Goal: Check status: Check status

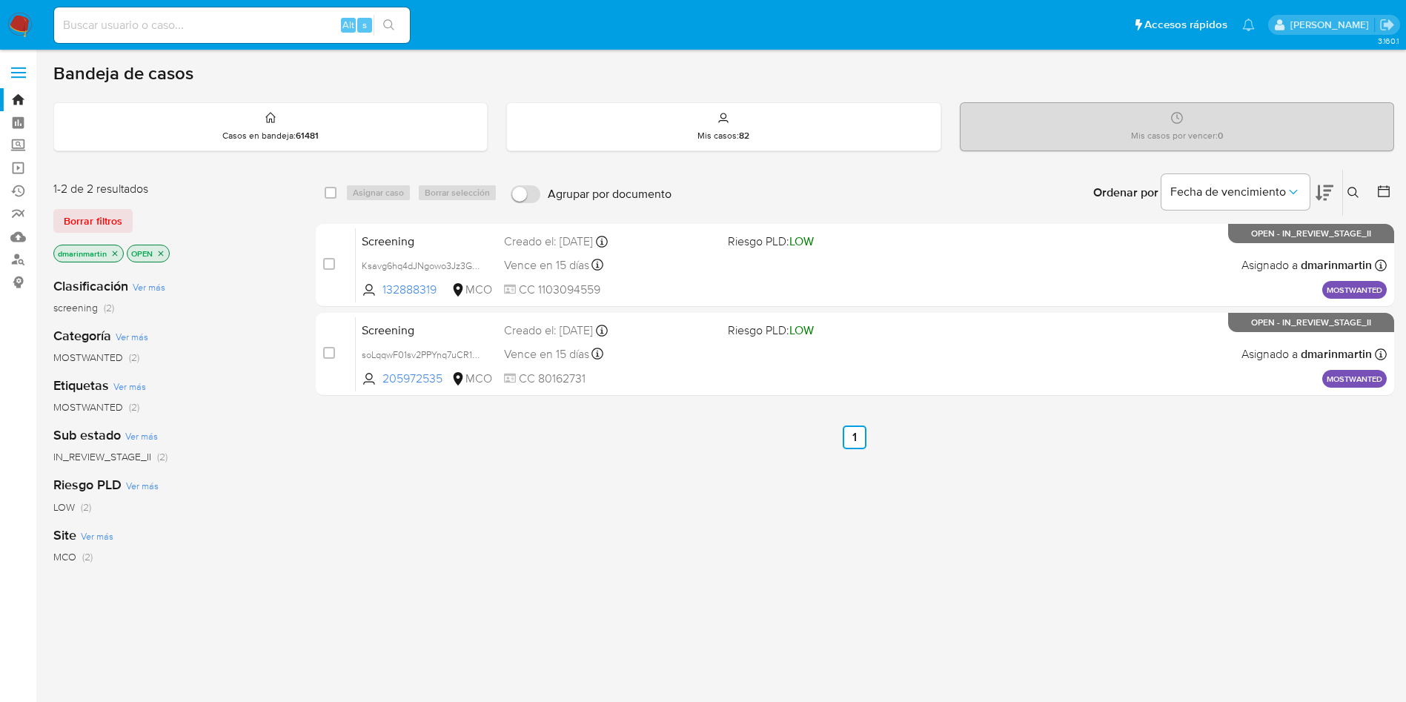
click at [1350, 194] on icon at bounding box center [1353, 192] width 11 height 11
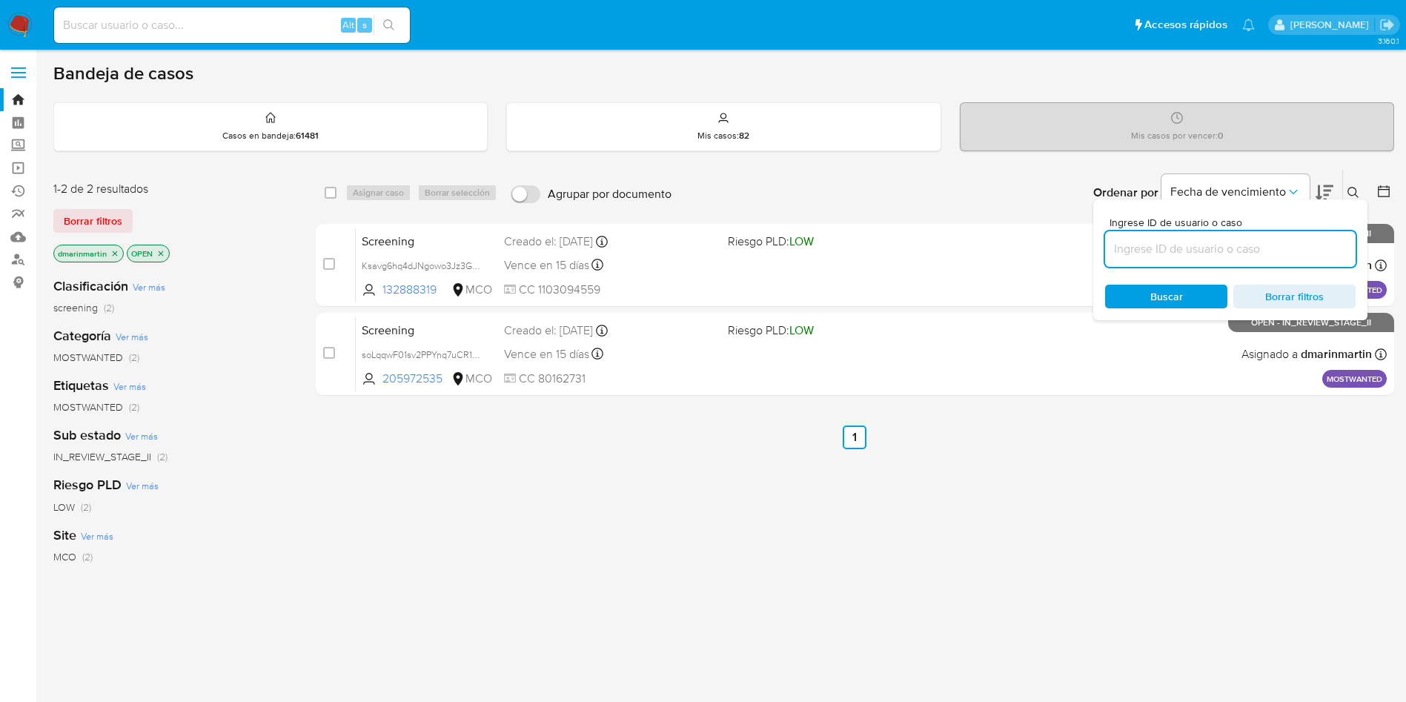
click at [1237, 254] on input at bounding box center [1230, 248] width 251 height 19
type input "YgxjbGJ3S79YEBrCwgTlpKE1"
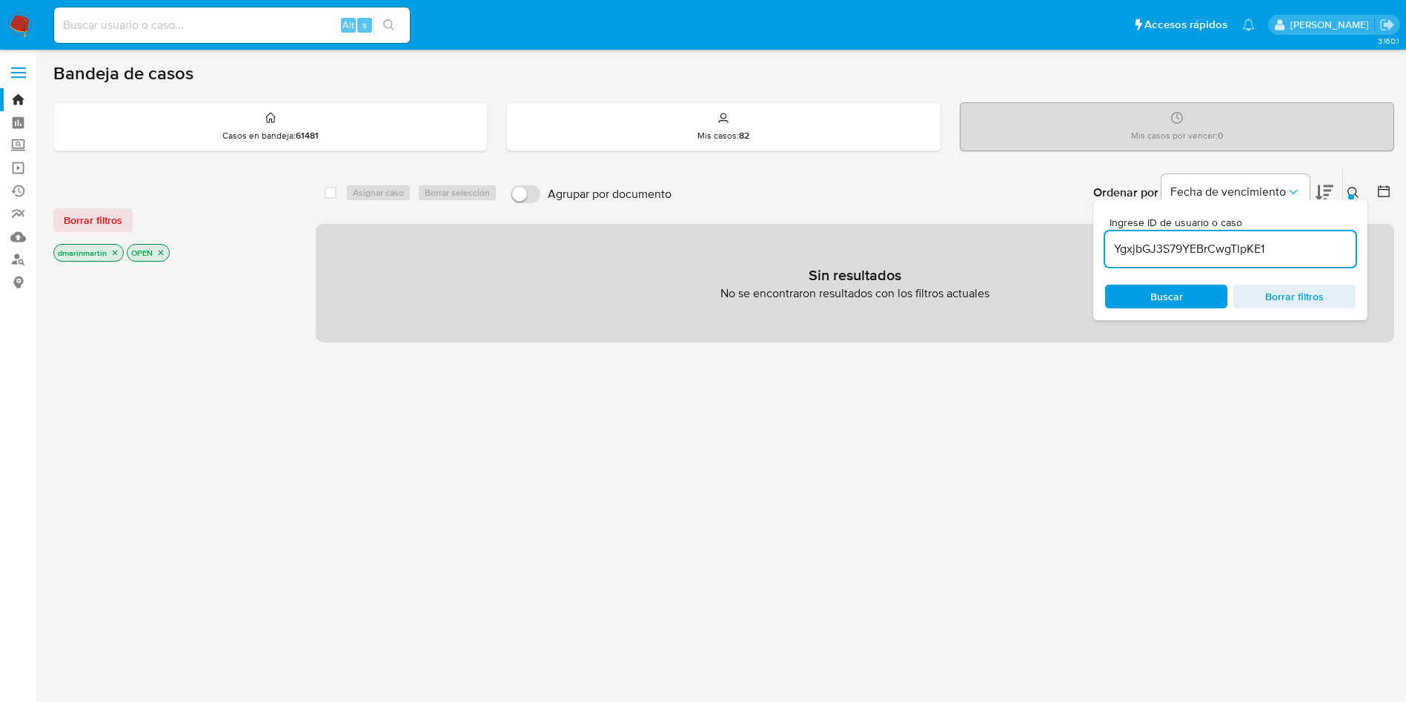
click at [116, 252] on icon "close-filter" at bounding box center [114, 252] width 9 height 9
click at [88, 254] on icon "close-filter" at bounding box center [87, 252] width 9 height 9
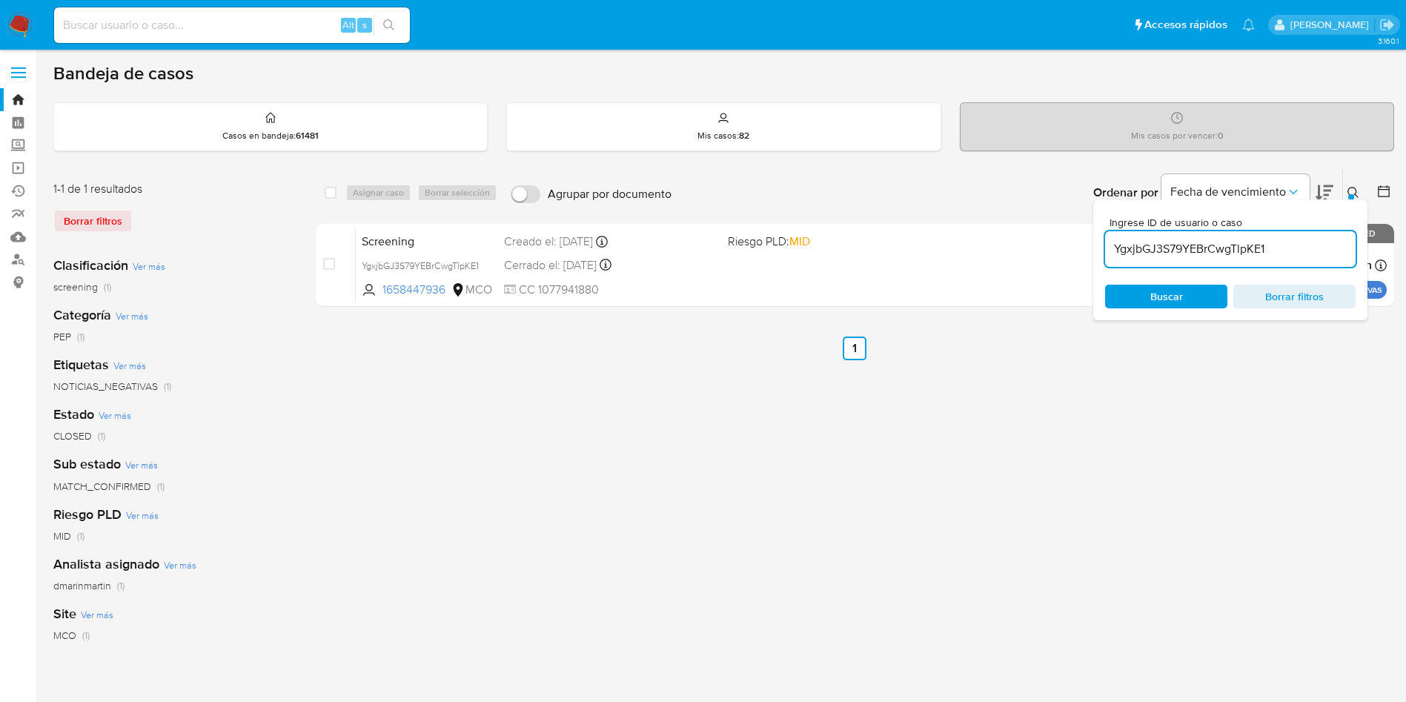
click at [1159, 291] on span "Buscar" at bounding box center [1167, 297] width 33 height 24
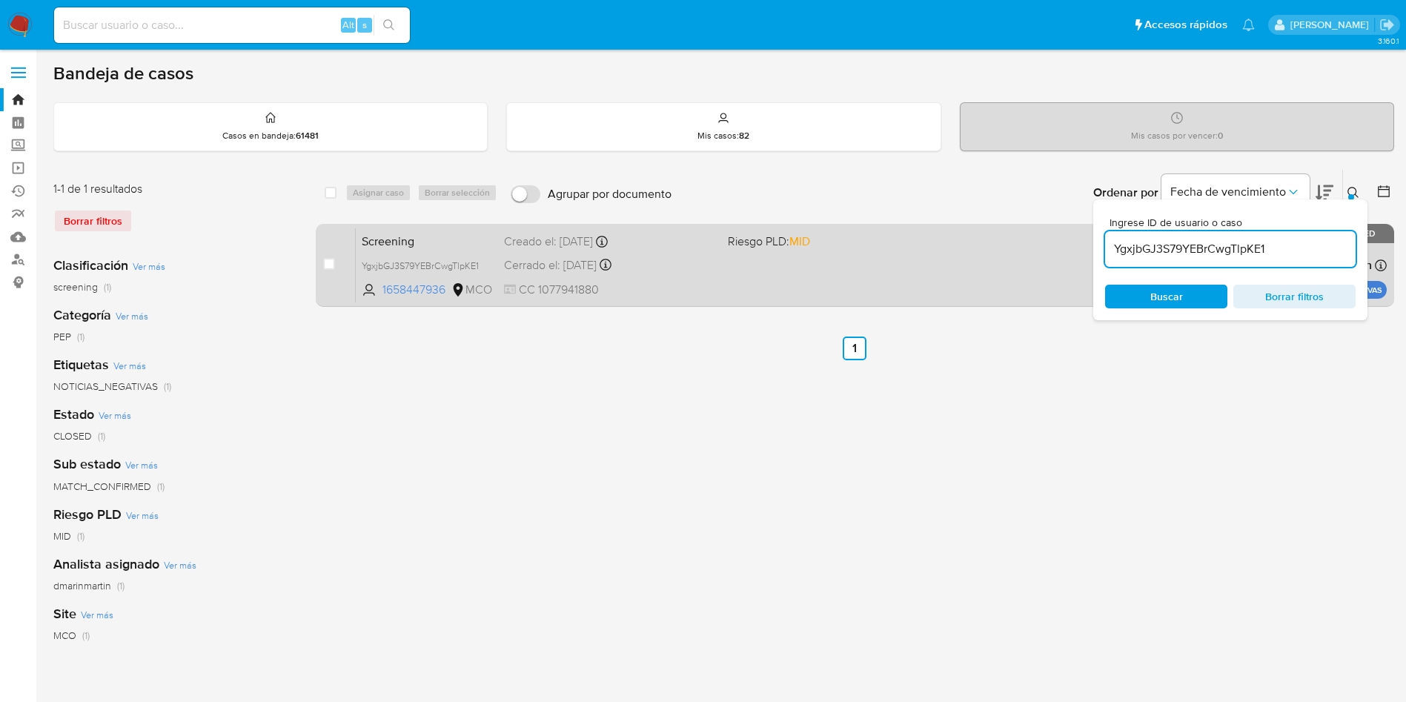
click at [854, 277] on div "Screening YgxjbGJ3S79YEBrCwgTlpKE1 1658447936 MCO Riesgo PLD: MID Creado el: 19…" at bounding box center [871, 265] width 1031 height 75
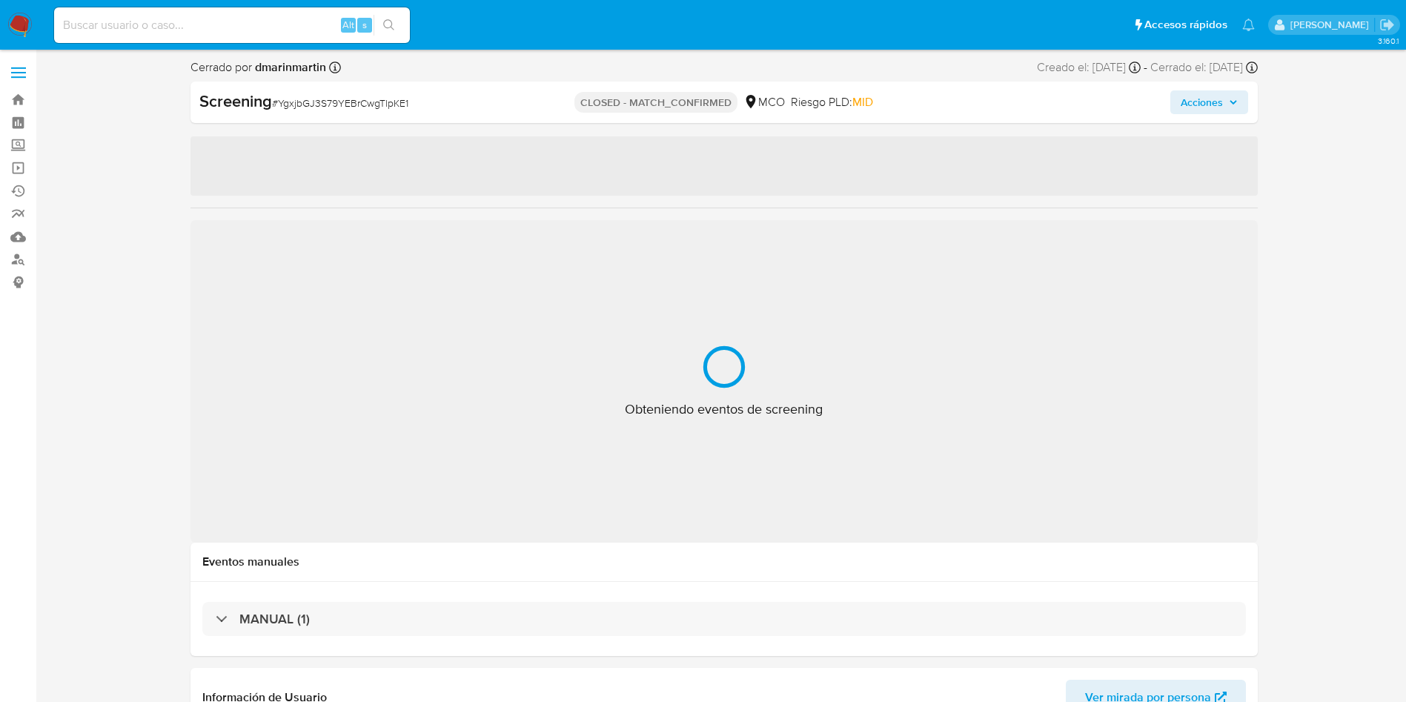
select select "10"
